Goal: Information Seeking & Learning: Compare options

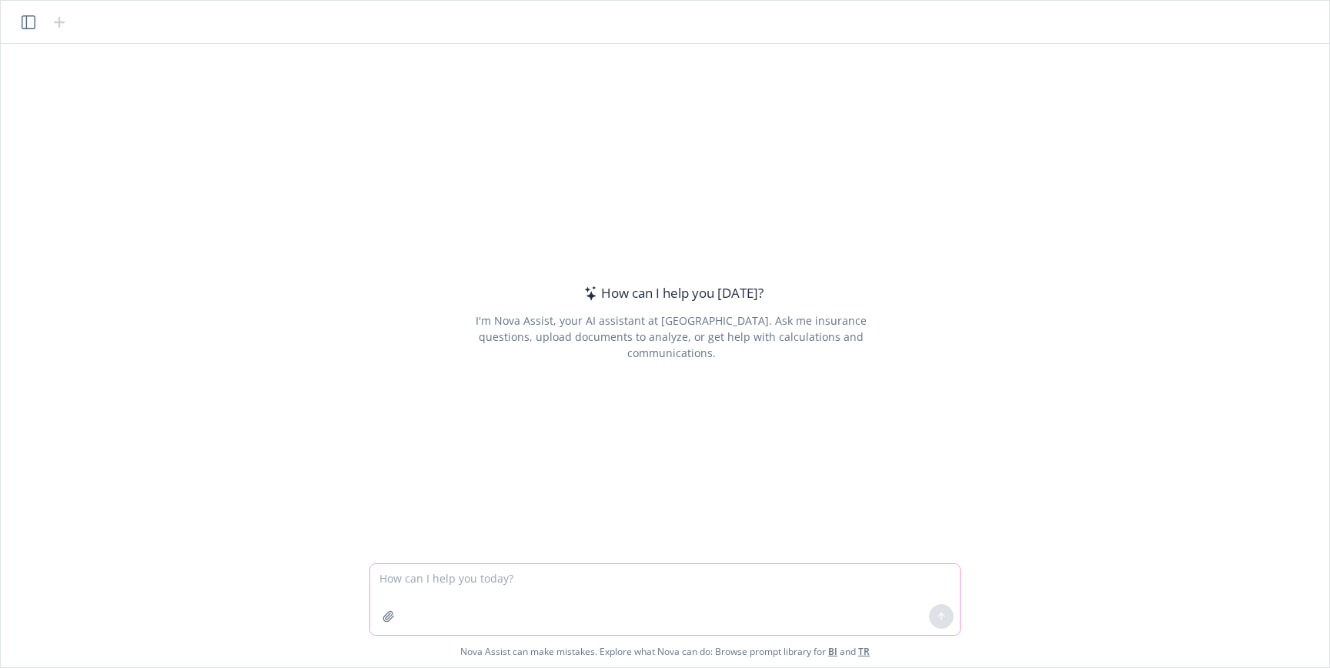
click at [395, 611] on button "button" at bounding box center [388, 616] width 25 height 25
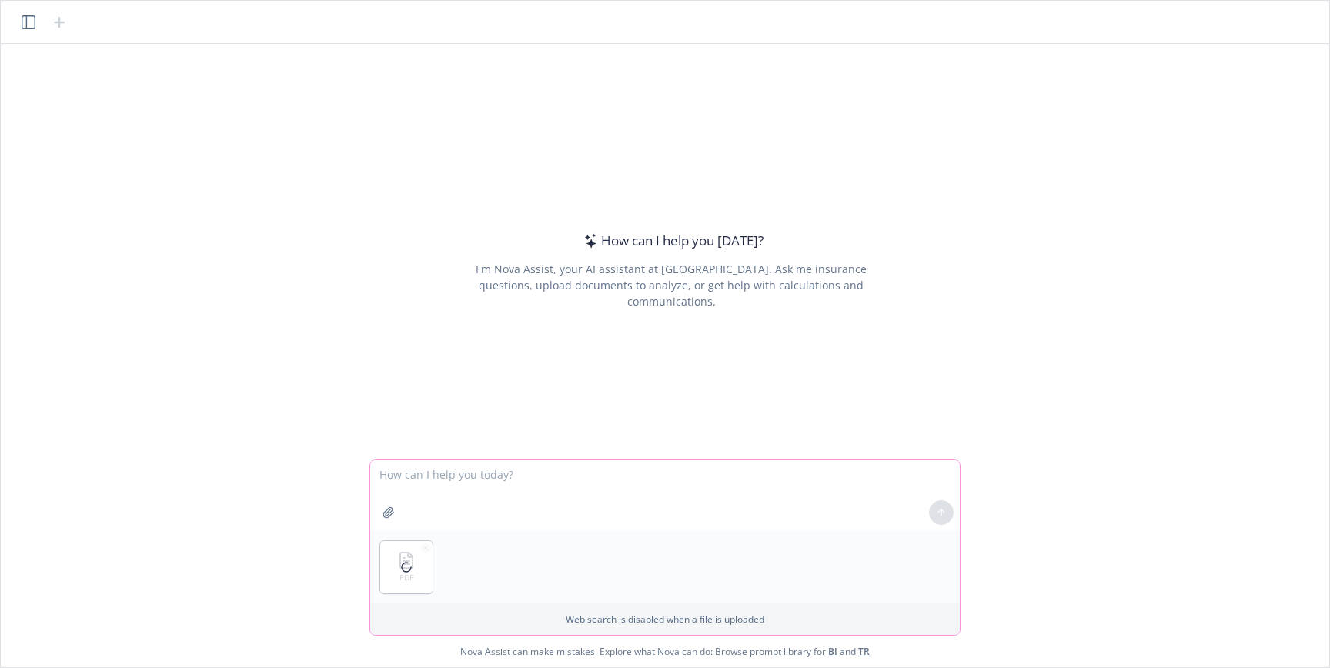
click at [385, 509] on icon "button" at bounding box center [388, 512] width 12 height 12
click at [599, 490] on textarea at bounding box center [664, 495] width 589 height 71
click at [527, 482] on textarea at bounding box center [664, 495] width 589 height 71
type textarea "Please compare plan options between attachments. Thanks!"
click at [944, 519] on button at bounding box center [941, 512] width 25 height 25
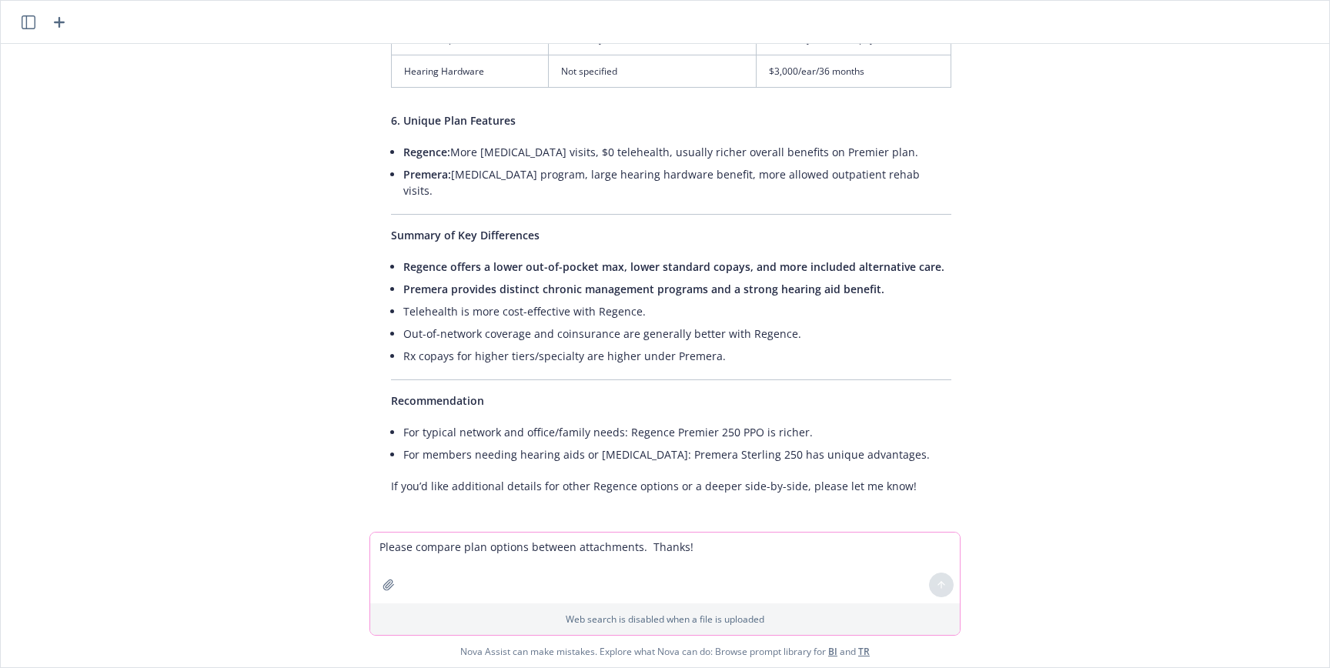
scroll to position [1179, 0]
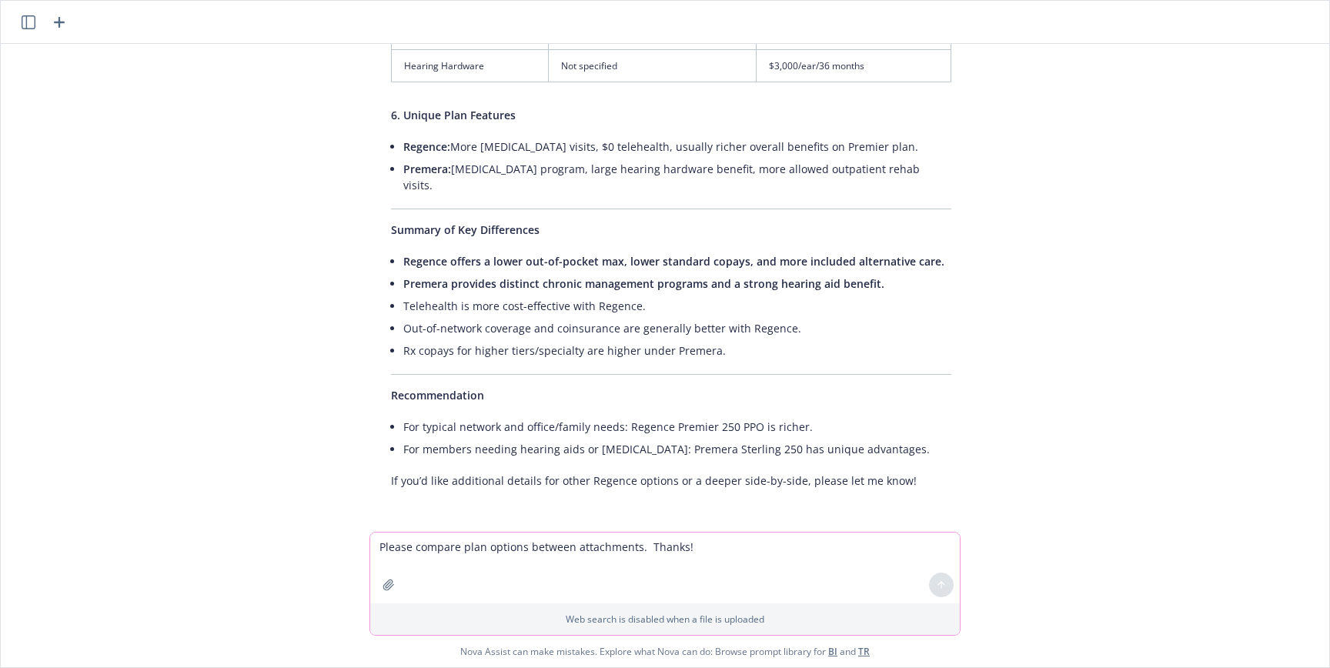
click at [195, 192] on div "pdf REG-WA-Plan_Comparison-2025-Alltech.pdf pdf Sterling 250 7 2025_Benefit Hig…" at bounding box center [665, 288] width 1316 height 488
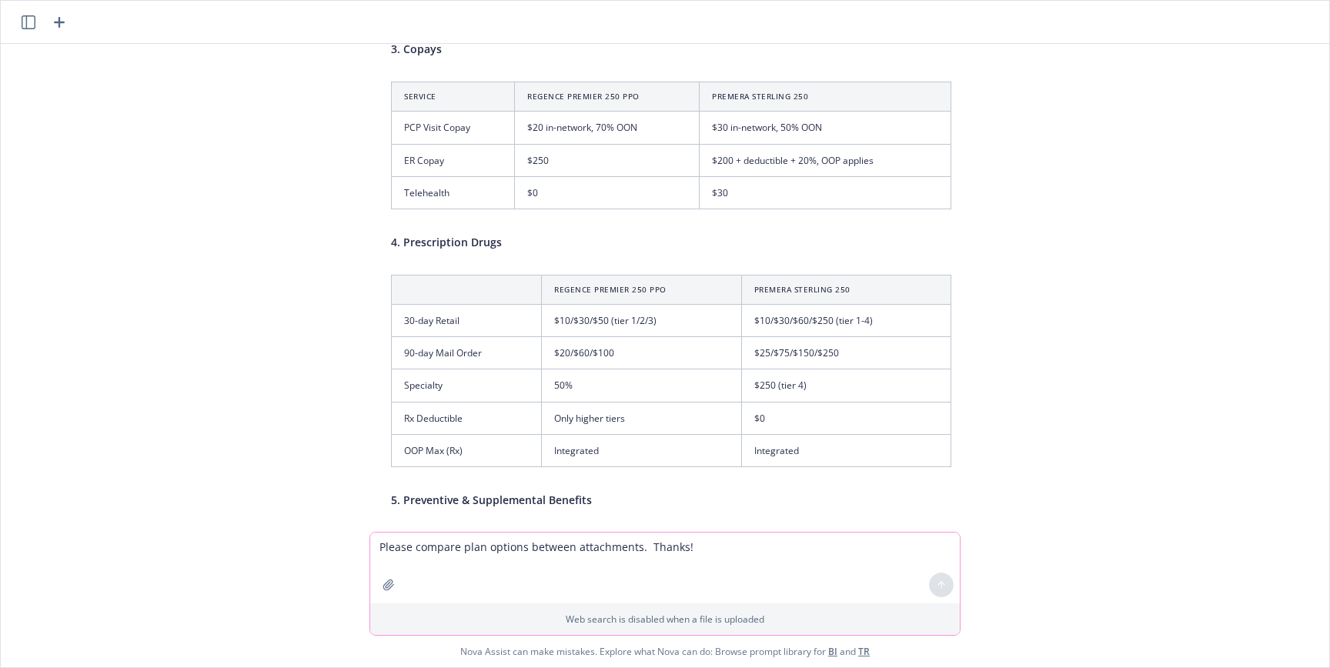
scroll to position [0, 0]
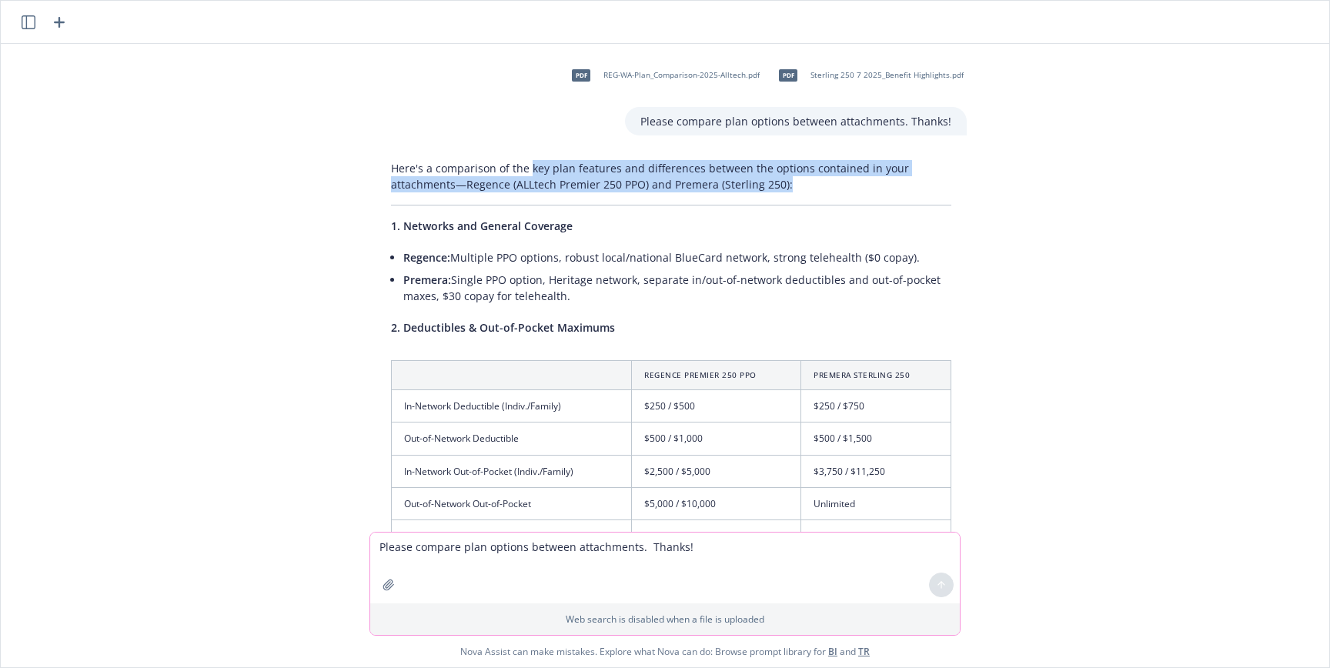
drag, startPoint x: 524, startPoint y: 175, endPoint x: 529, endPoint y: 198, distance: 23.7
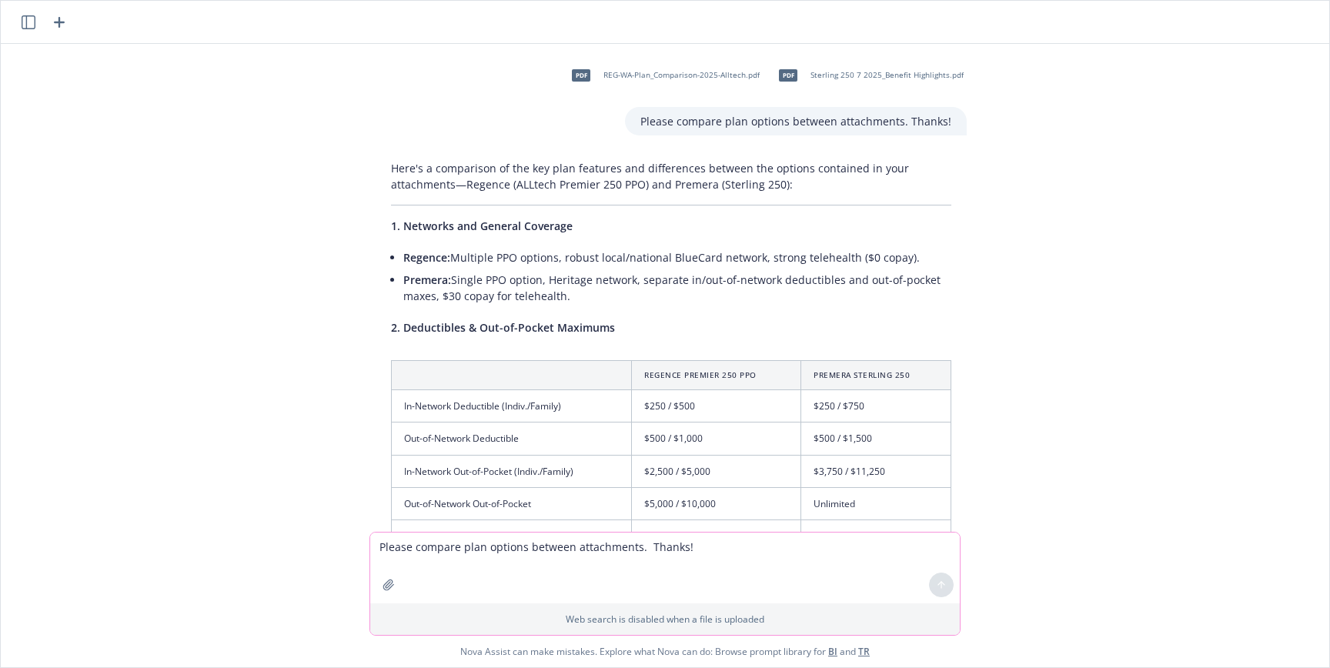
click at [619, 176] on p "Here's a comparison of the key plan features and differences between the option…" at bounding box center [671, 176] width 560 height 32
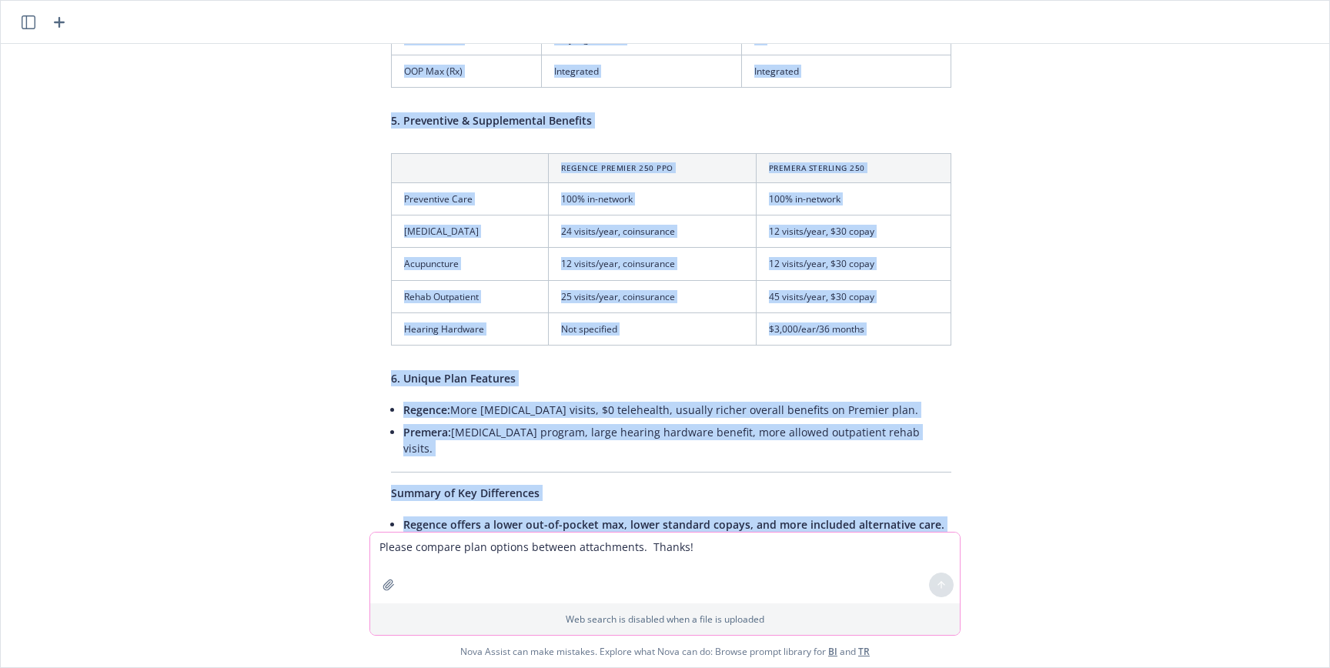
scroll to position [1179, 0]
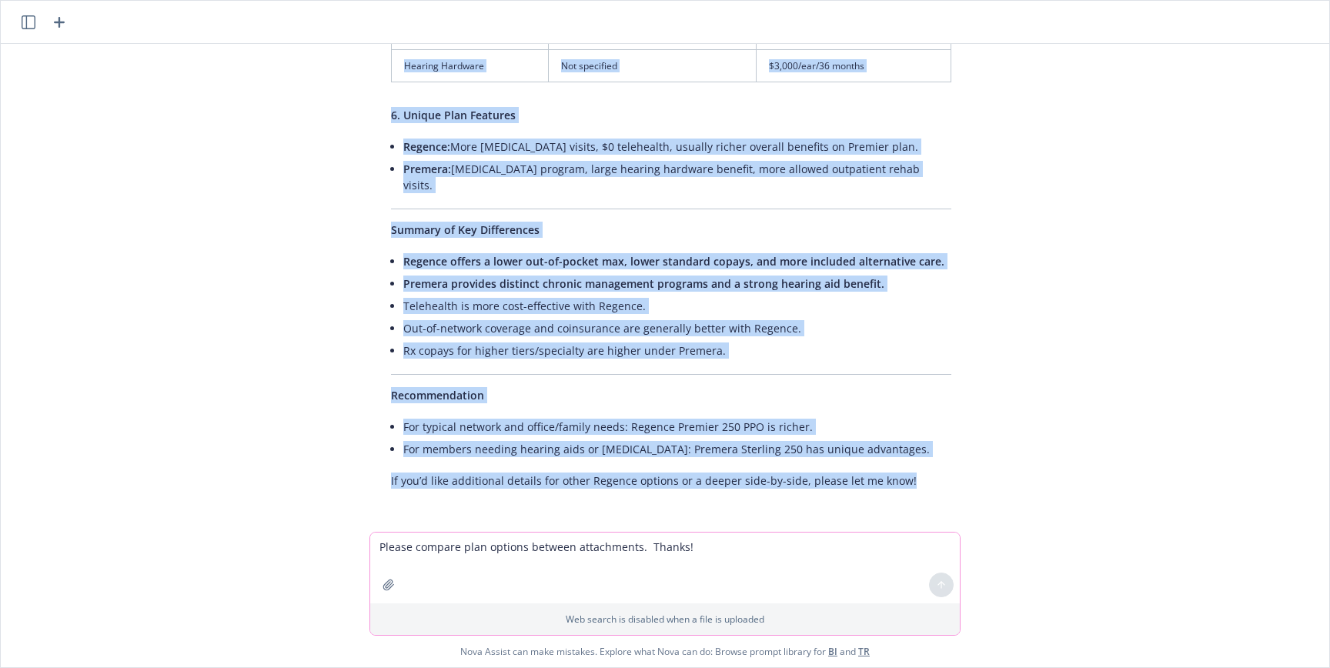
drag, startPoint x: 644, startPoint y: 122, endPoint x: 992, endPoint y: 462, distance: 486.4
click at [1008, 481] on div "pdf REG-WA-Plan_Comparison-2025-Alltech.pdf pdf Sterling 250 7 2025_Benefit Hig…" at bounding box center [665, 288] width 1316 height 488
copy div "Loremi dolorsi amet consect adipisc elitseddoei. Tempor! Inci'u l etdolorema al…"
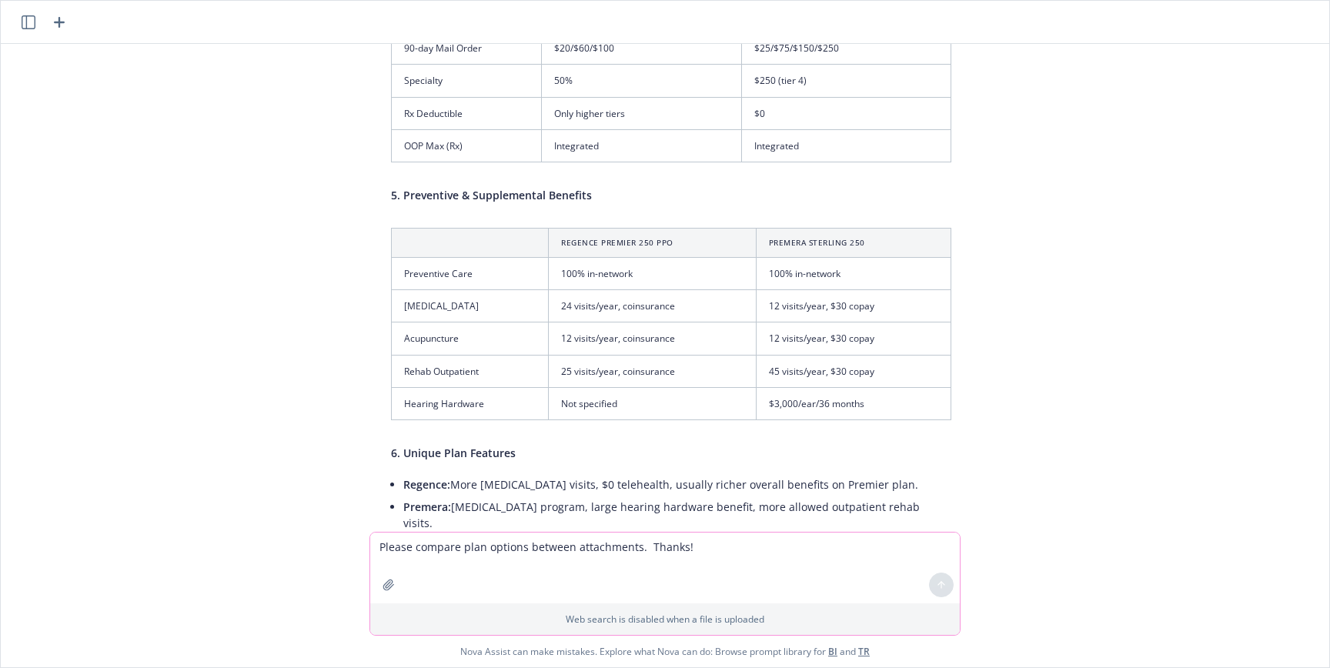
scroll to position [0, 0]
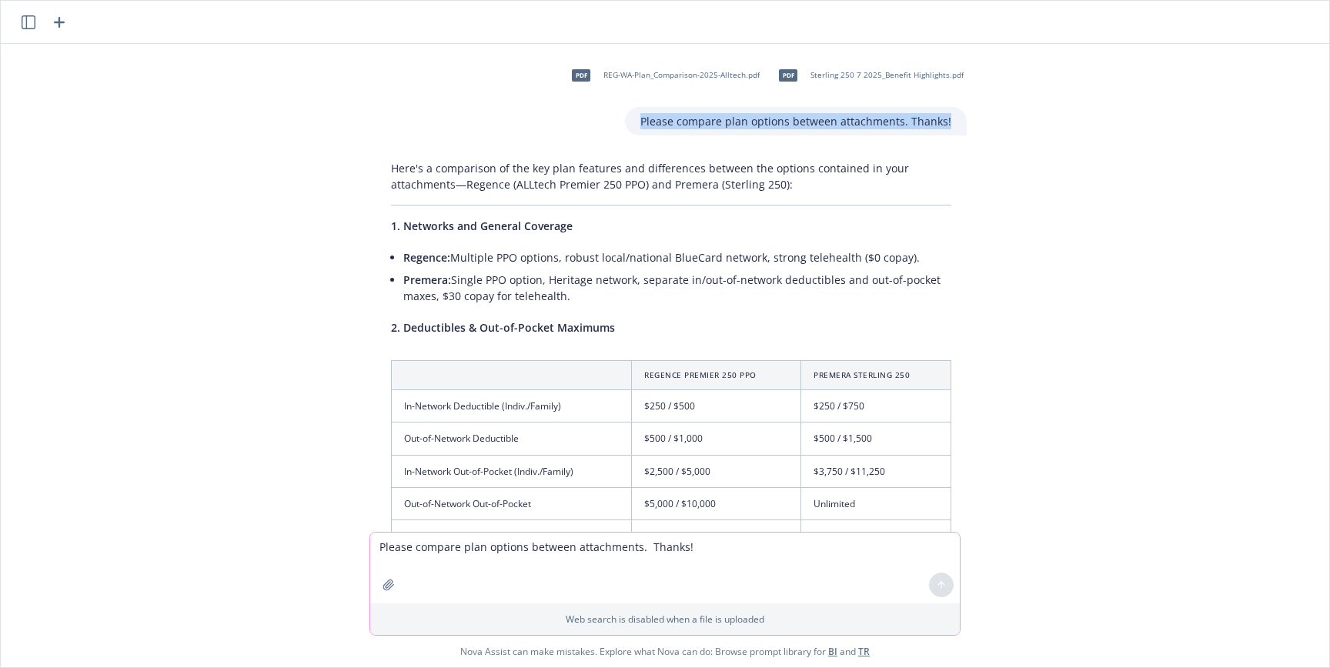
drag, startPoint x: 643, startPoint y: 124, endPoint x: 953, endPoint y: 122, distance: 310.1
click at [953, 122] on div "Please compare plan options between attachments. Thanks!" at bounding box center [796, 121] width 342 height 28
copy p "Please compare plan options between attachments. Thanks!"
click at [1134, 351] on div "pdf REG-WA-Plan_Comparison-2025-Alltech.pdf pdf Sterling 250 7 2025_Benefit Hig…" at bounding box center [665, 288] width 1316 height 488
drag, startPoint x: 643, startPoint y: 120, endPoint x: 956, endPoint y: 125, distance: 313.2
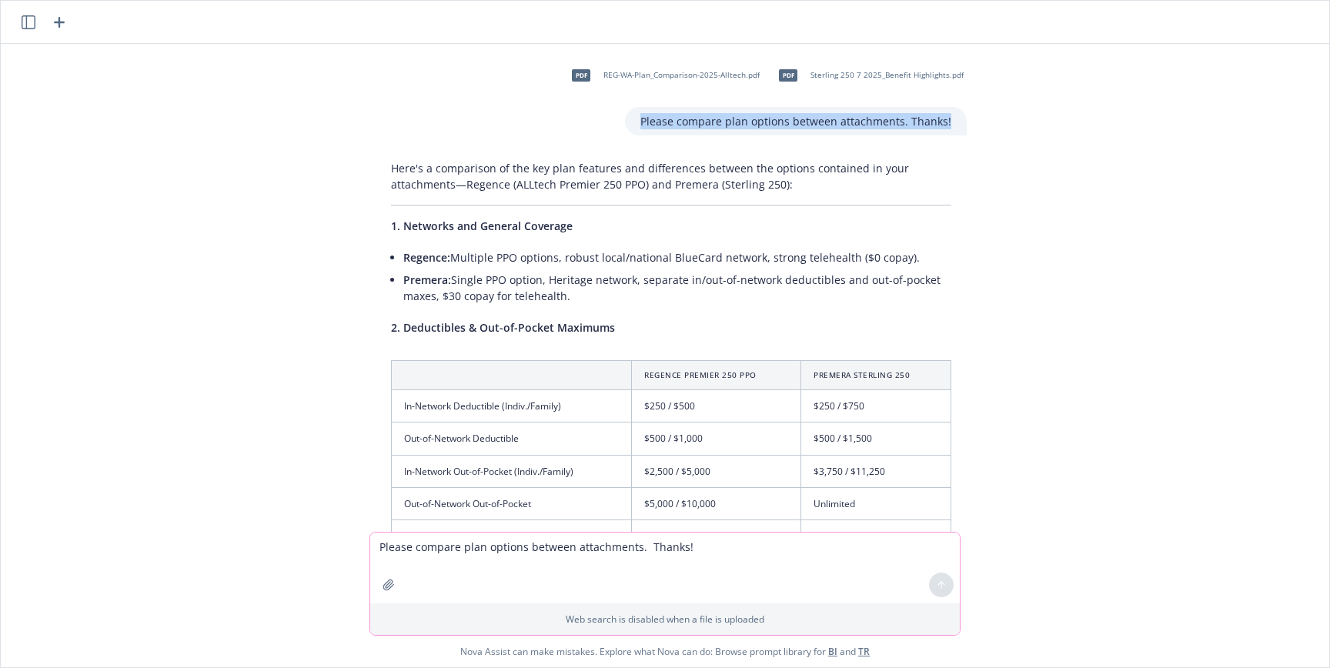
click at [956, 125] on div "Please compare plan options between attachments. Thanks!" at bounding box center [796, 121] width 342 height 28
copy p "Please compare plan options between attachments. Thanks!"
click at [670, 546] on textarea "Please compare plan options between attachments. Thanks!" at bounding box center [664, 567] width 589 height 71
paste textarea "Please compare plan options between attachments. Thanks!"
click at [639, 552] on textarea "Please compare plan options between attachments. Thanks!" at bounding box center [664, 567] width 589 height 71
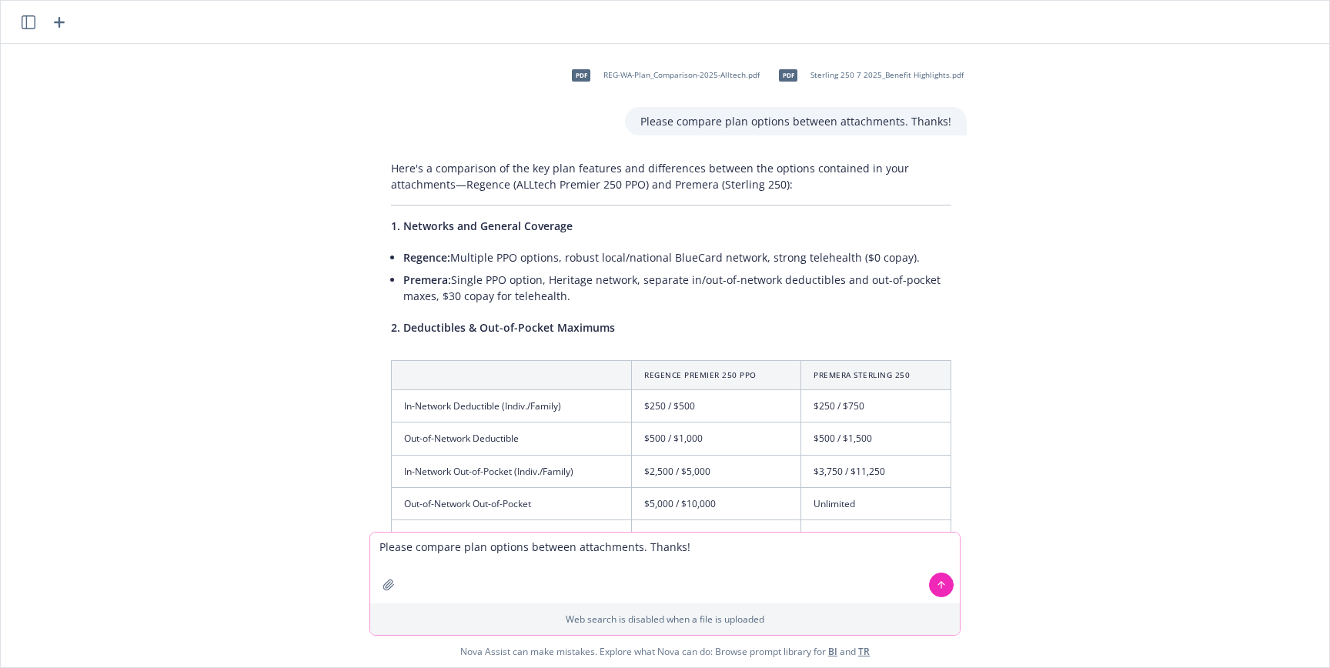
drag, startPoint x: 635, startPoint y: 551, endPoint x: 631, endPoint y: 582, distance: 31.8
click at [635, 551] on textarea "Please compare plan options between attachments. Thanks!" at bounding box center [664, 567] width 589 height 71
type textarea "Please compare plan options between attachments and put the results in a docume…"
click at [389, 583] on icon "button" at bounding box center [388, 585] width 12 height 12
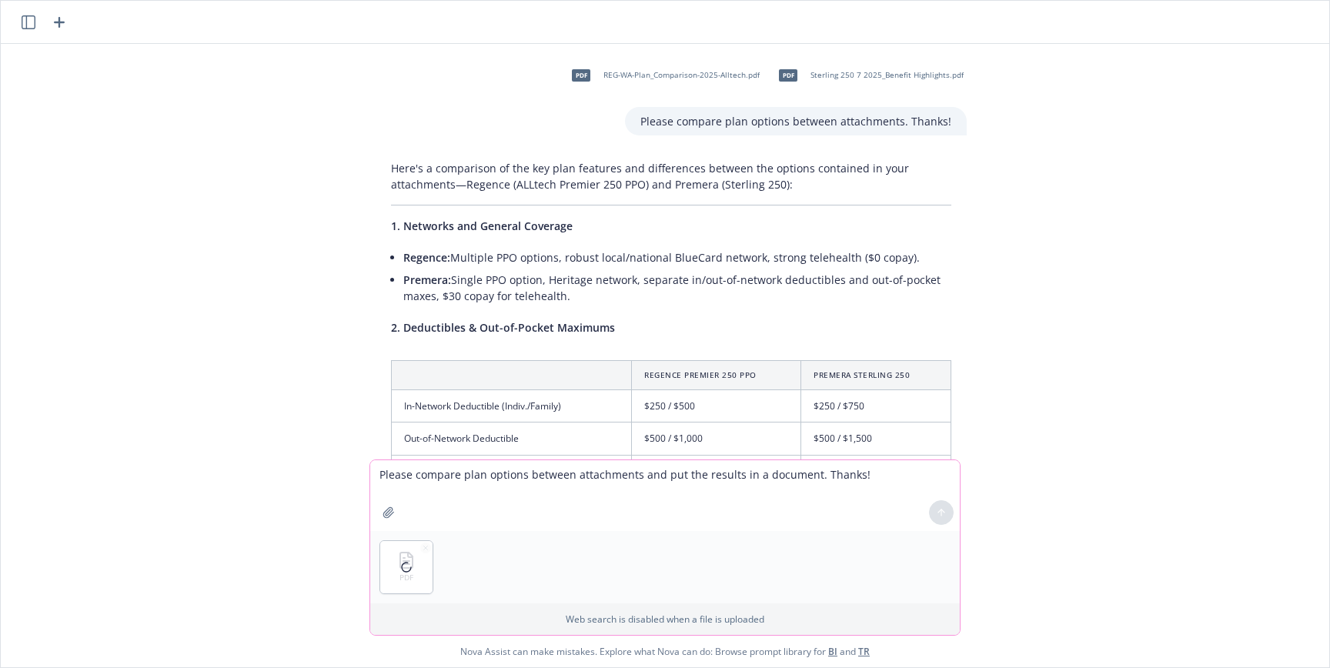
click at [390, 513] on icon "button" at bounding box center [388, 512] width 12 height 12
click at [666, 548] on div "PDF PDF" at bounding box center [664, 567] width 589 height 72
click at [947, 513] on button at bounding box center [941, 512] width 25 height 25
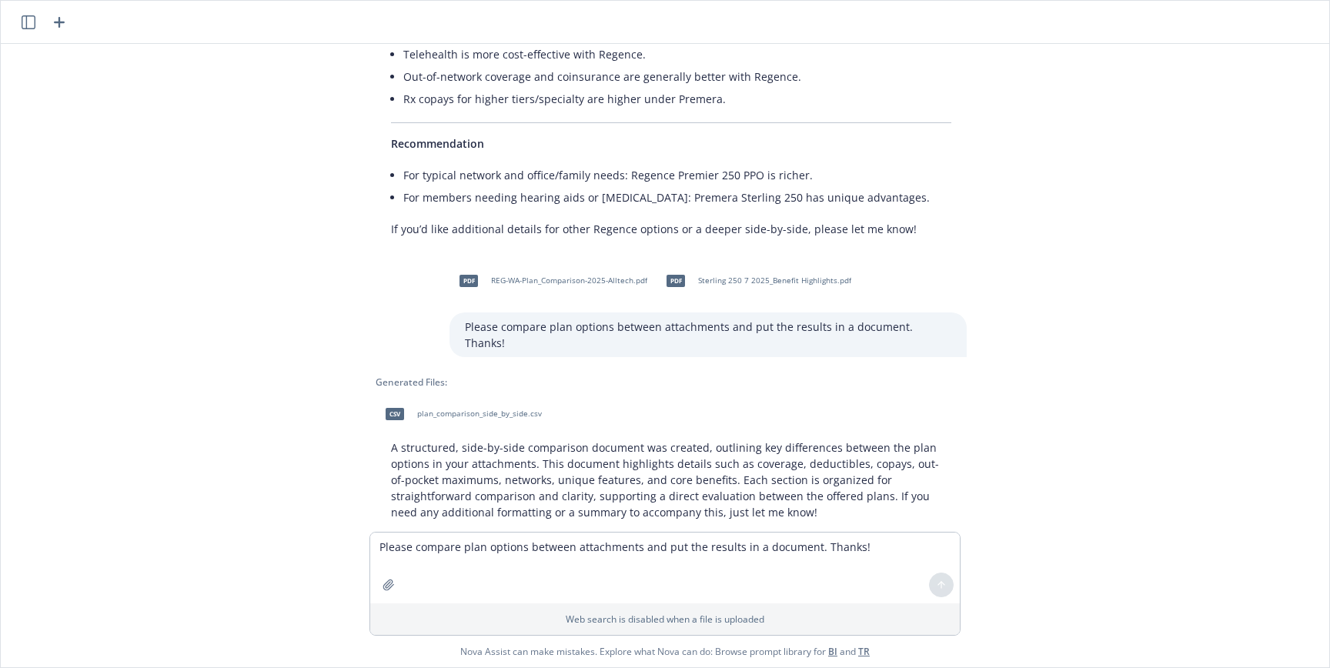
scroll to position [1446, 0]
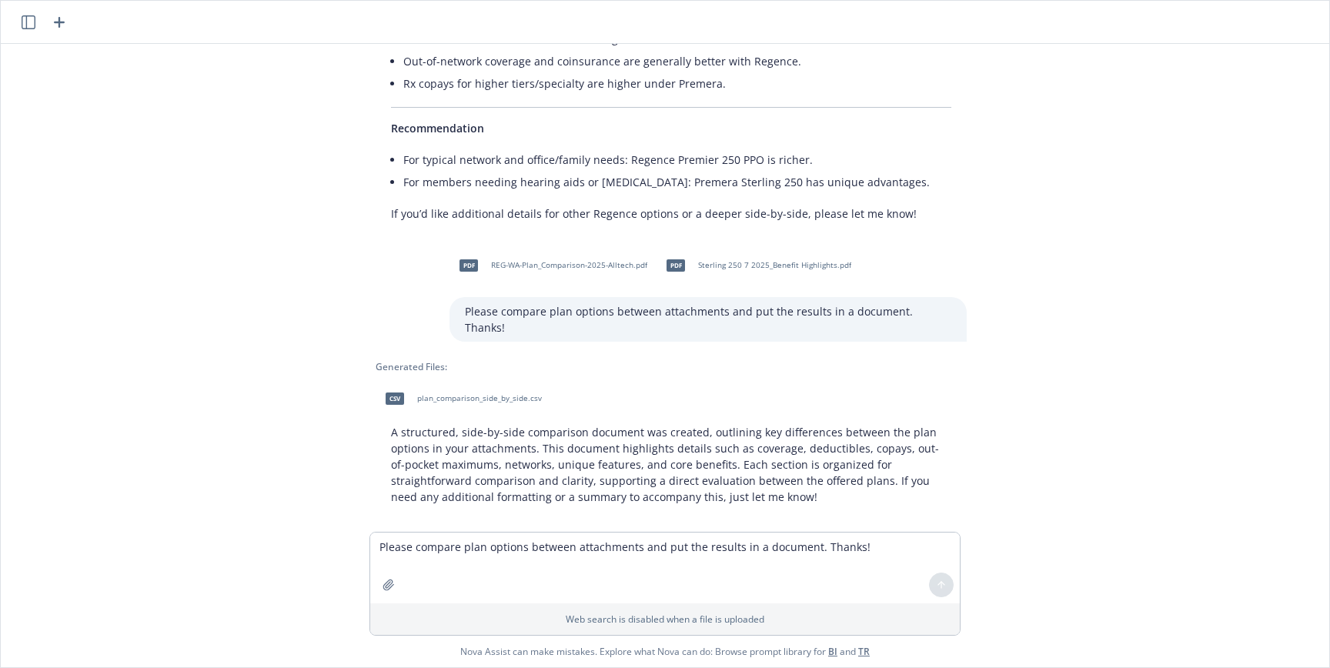
click at [522, 388] on div "csv plan_comparison_side_by_side.csv" at bounding box center [459, 398] width 169 height 38
